Goal: Information Seeking & Learning: Learn about a topic

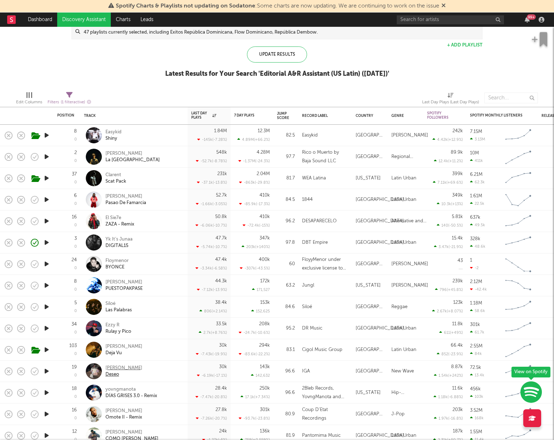
click at [121, 367] on div "[PERSON_NAME]" at bounding box center [123, 368] width 37 height 6
click at [112, 279] on div "[PERSON_NAME]" at bounding box center [123, 282] width 37 height 6
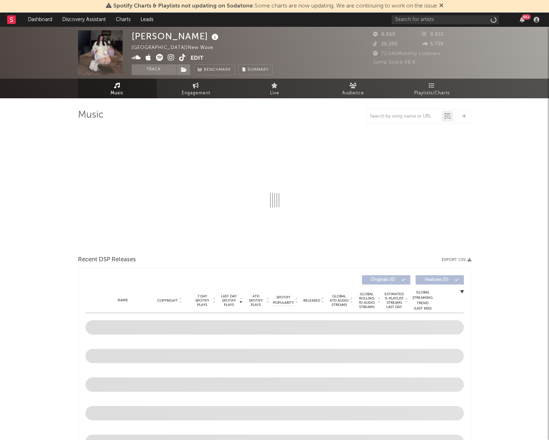
select select "1w"
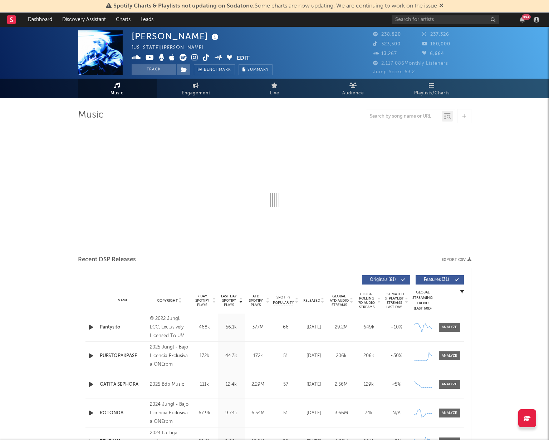
click at [183, 56] on icon at bounding box center [182, 57] width 7 height 7
